Goal: Transaction & Acquisition: Download file/media

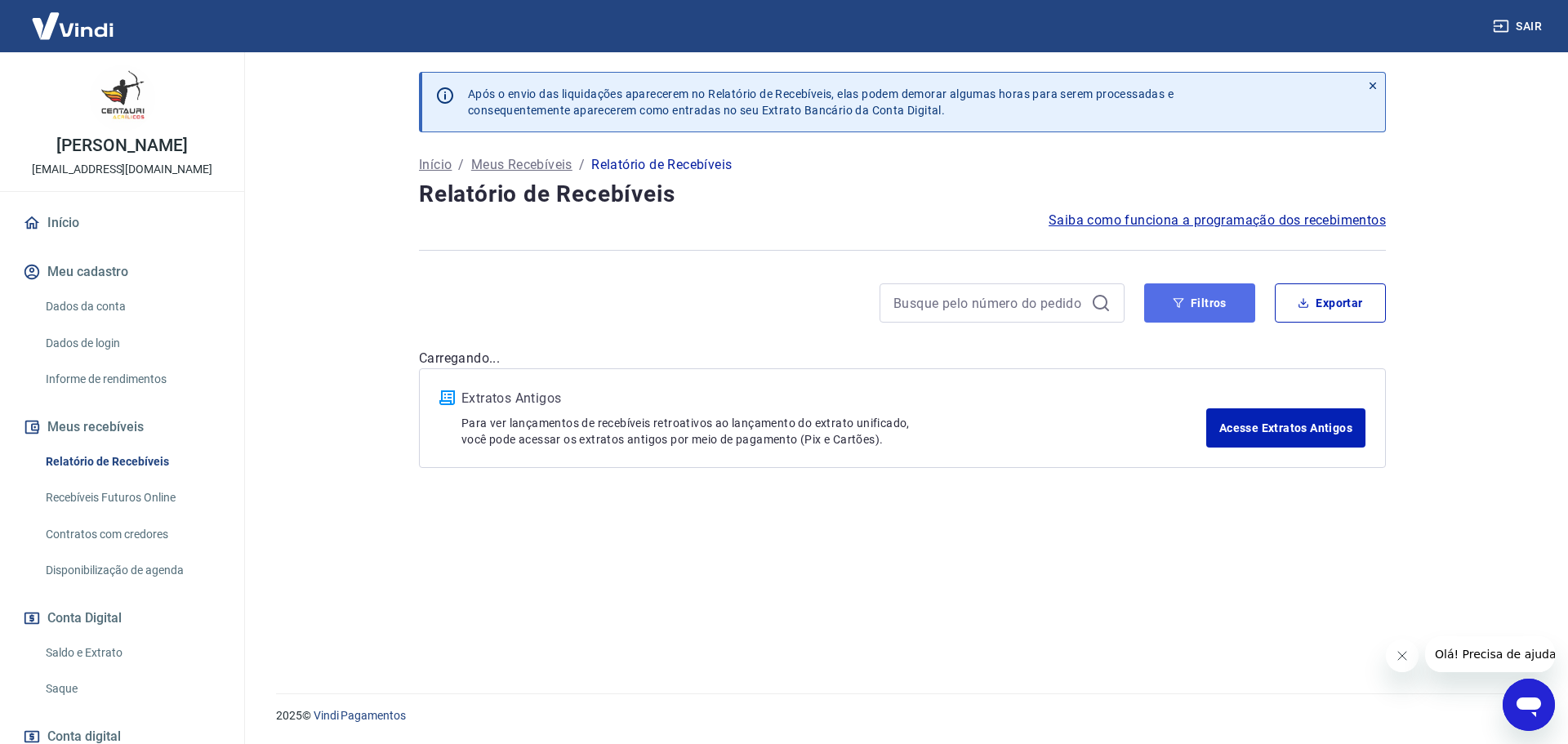
click at [1167, 302] on button "Filtros" at bounding box center [1200, 303] width 111 height 39
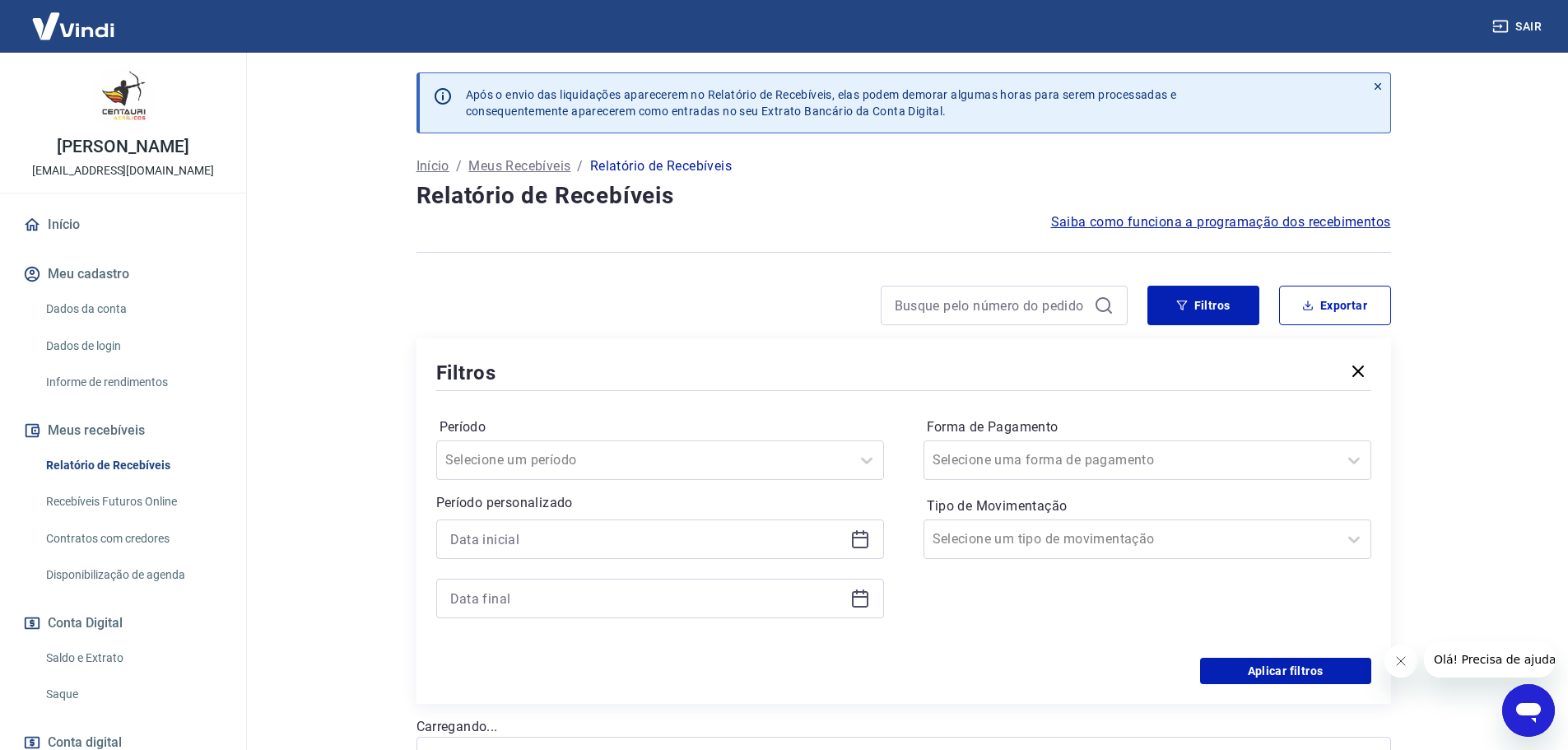
click at [862, 537] on icon at bounding box center [860, 538] width 16 height 2
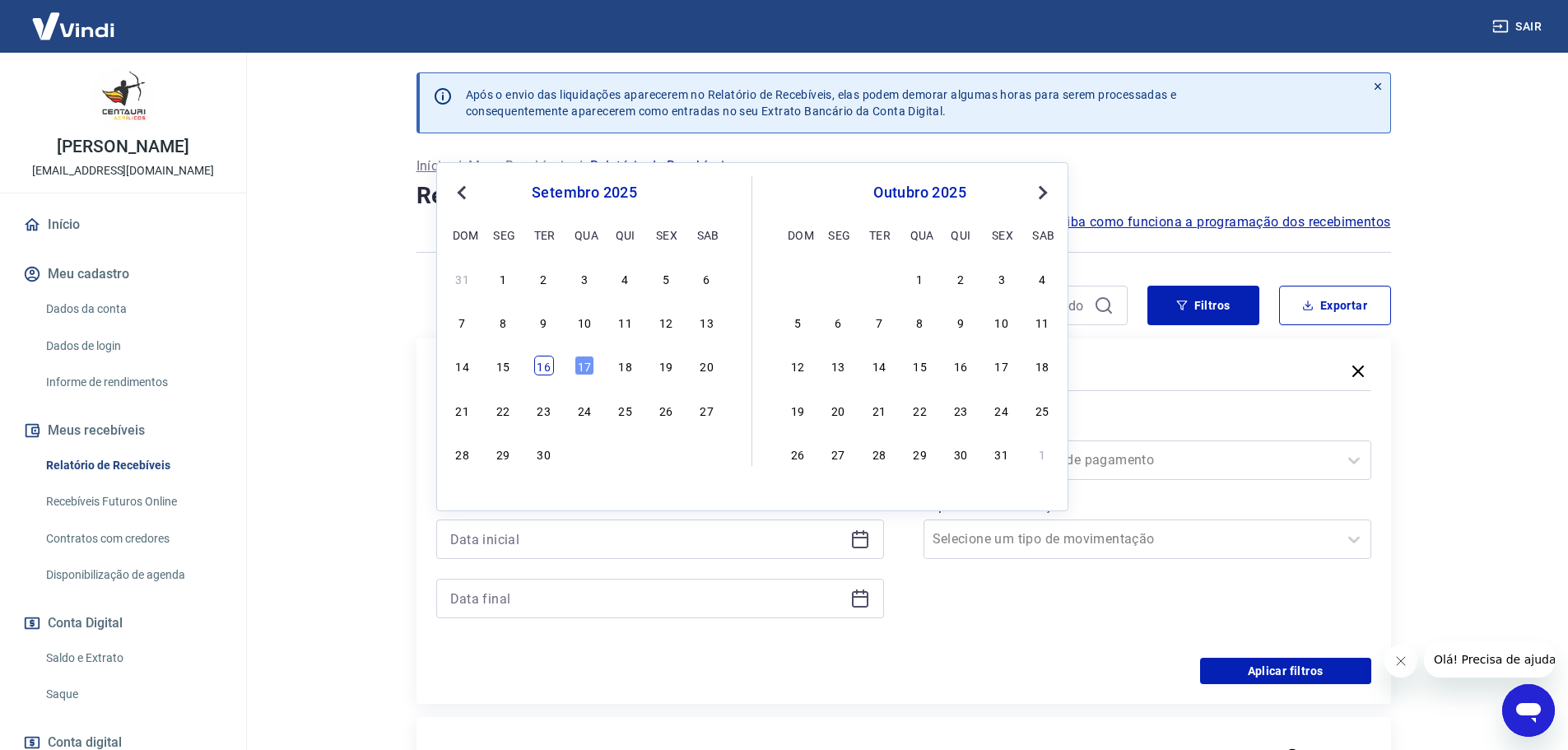
click at [548, 363] on div "16" at bounding box center [544, 365] width 20 height 20
type input "[DATE]"
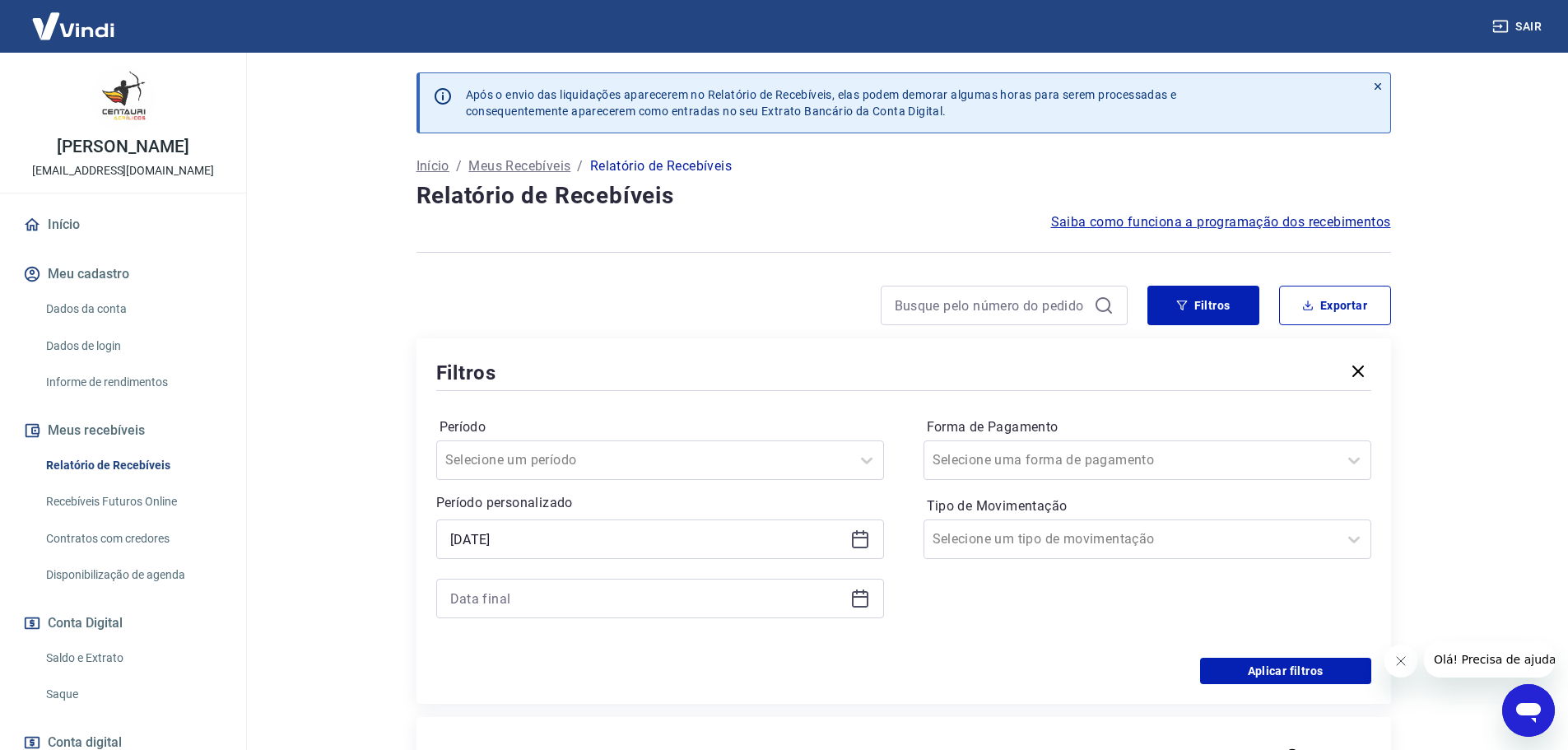
click at [857, 597] on icon at bounding box center [860, 597] width 16 height 2
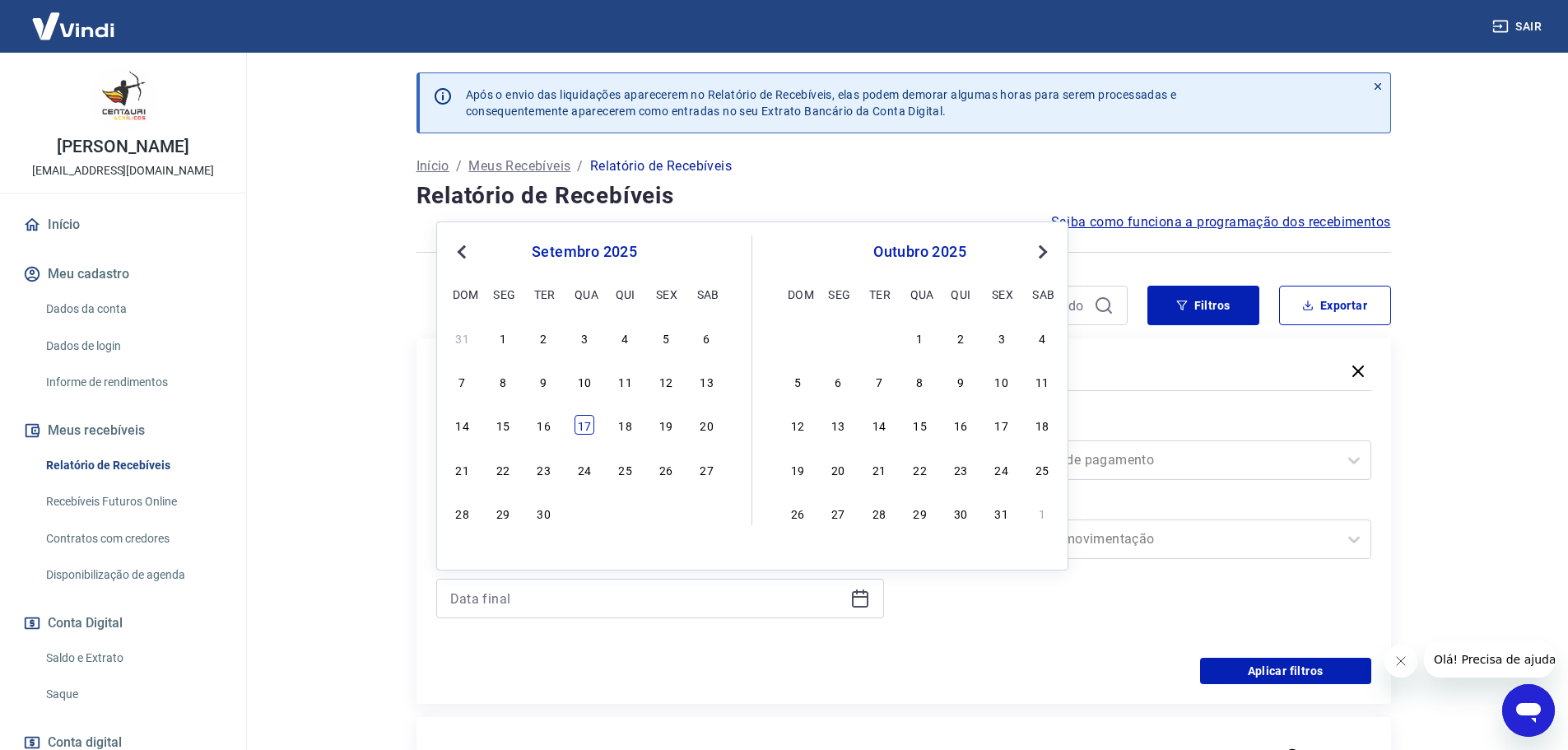
drag, startPoint x: 595, startPoint y: 427, endPoint x: 585, endPoint y: 427, distance: 10.0
click at [592, 427] on div "14 15 16 17 18 19 20" at bounding box center [584, 425] width 268 height 24
click at [572, 429] on div "14 15 16 17 18 19 20" at bounding box center [584, 425] width 268 height 24
click at [584, 428] on div "17" at bounding box center [584, 425] width 20 height 20
type input "17/09/2025"
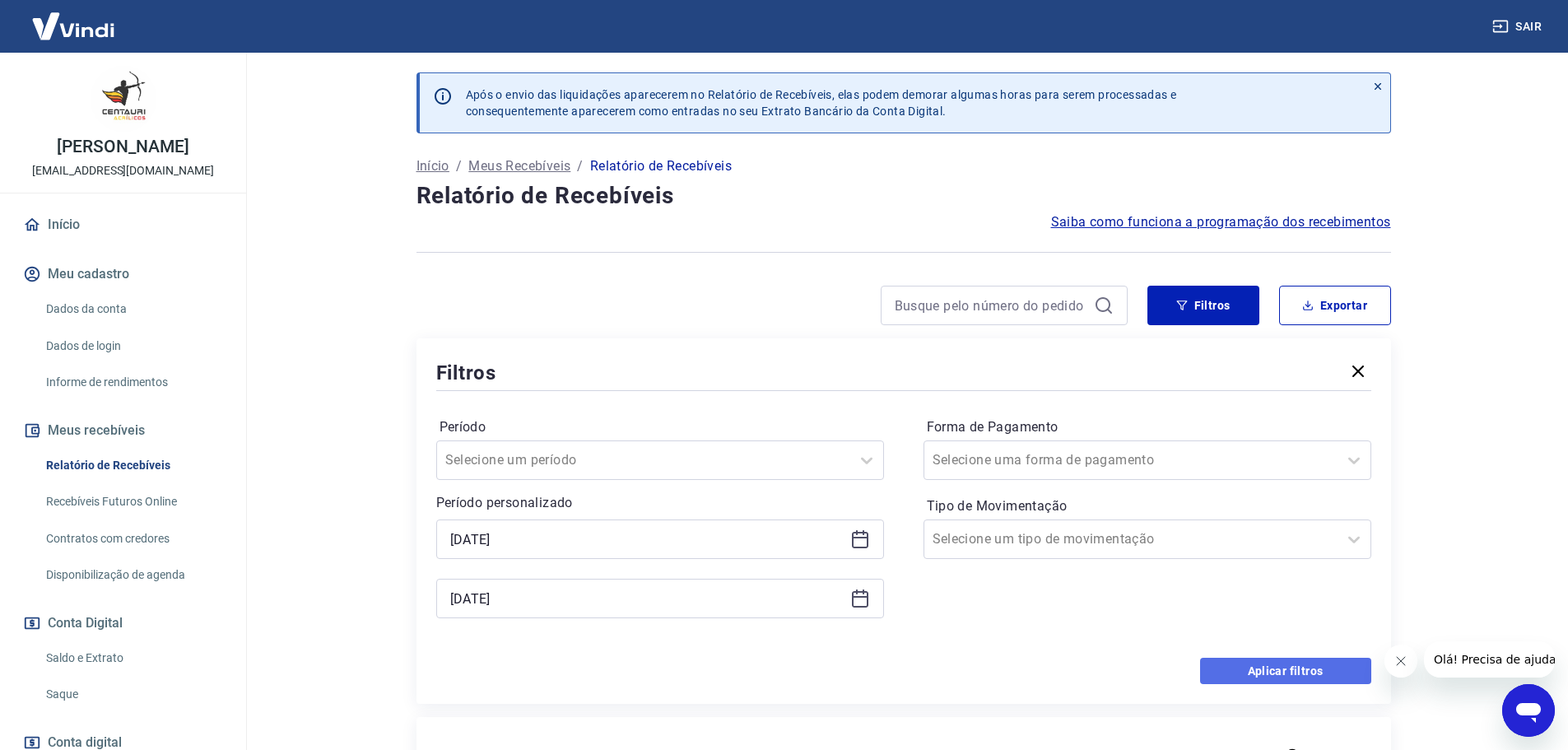
click at [1329, 680] on button "Aplicar filtros" at bounding box center [1285, 671] width 171 height 26
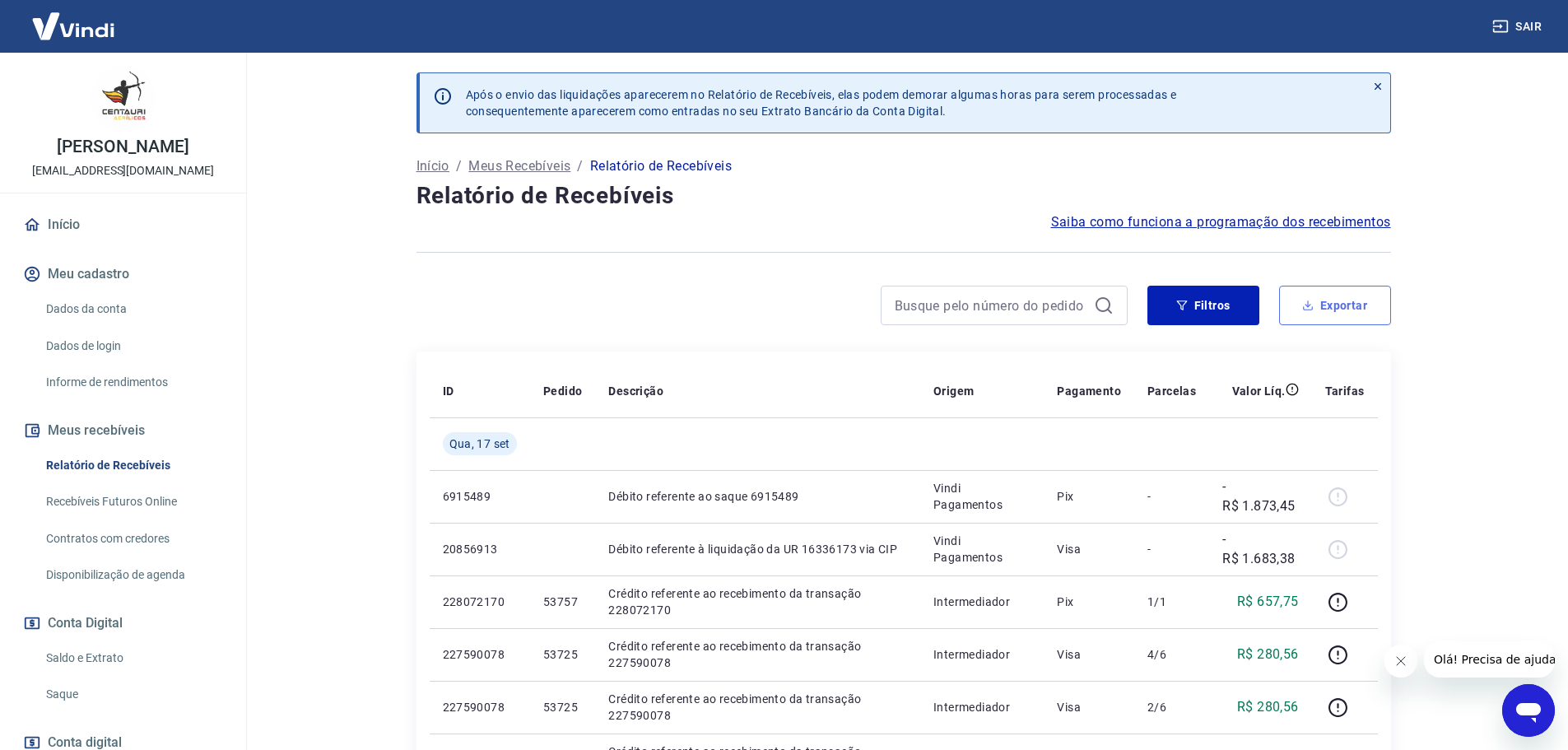
click at [1343, 298] on button "Exportar" at bounding box center [1335, 305] width 112 height 39
type input "16/09/2025"
type input "17/09/2025"
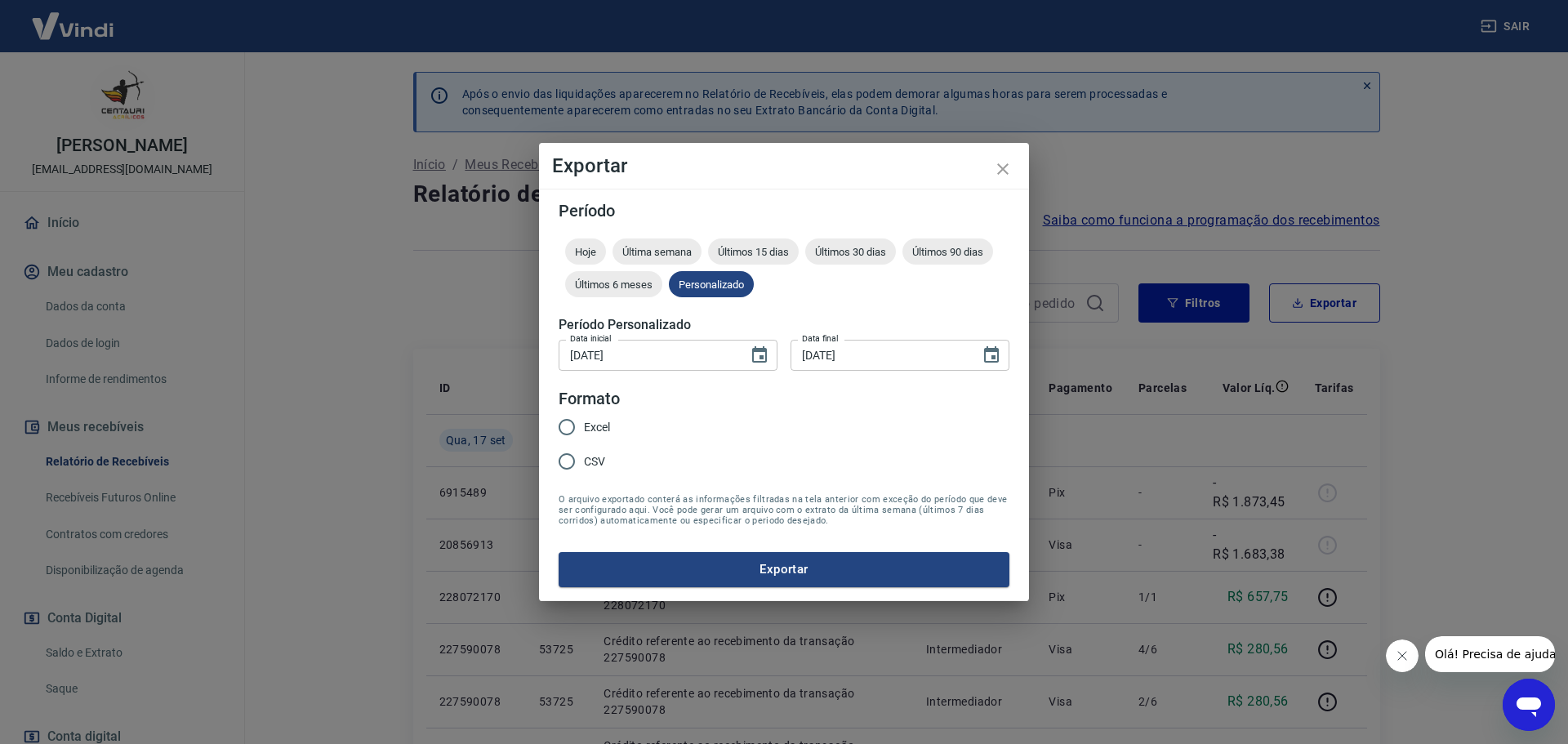
click at [584, 467] on input "CSV" at bounding box center [567, 461] width 34 height 34
radio input "true"
click at [763, 558] on button "Exportar" at bounding box center [783, 569] width 450 height 34
